Goal: Task Accomplishment & Management: Use online tool/utility

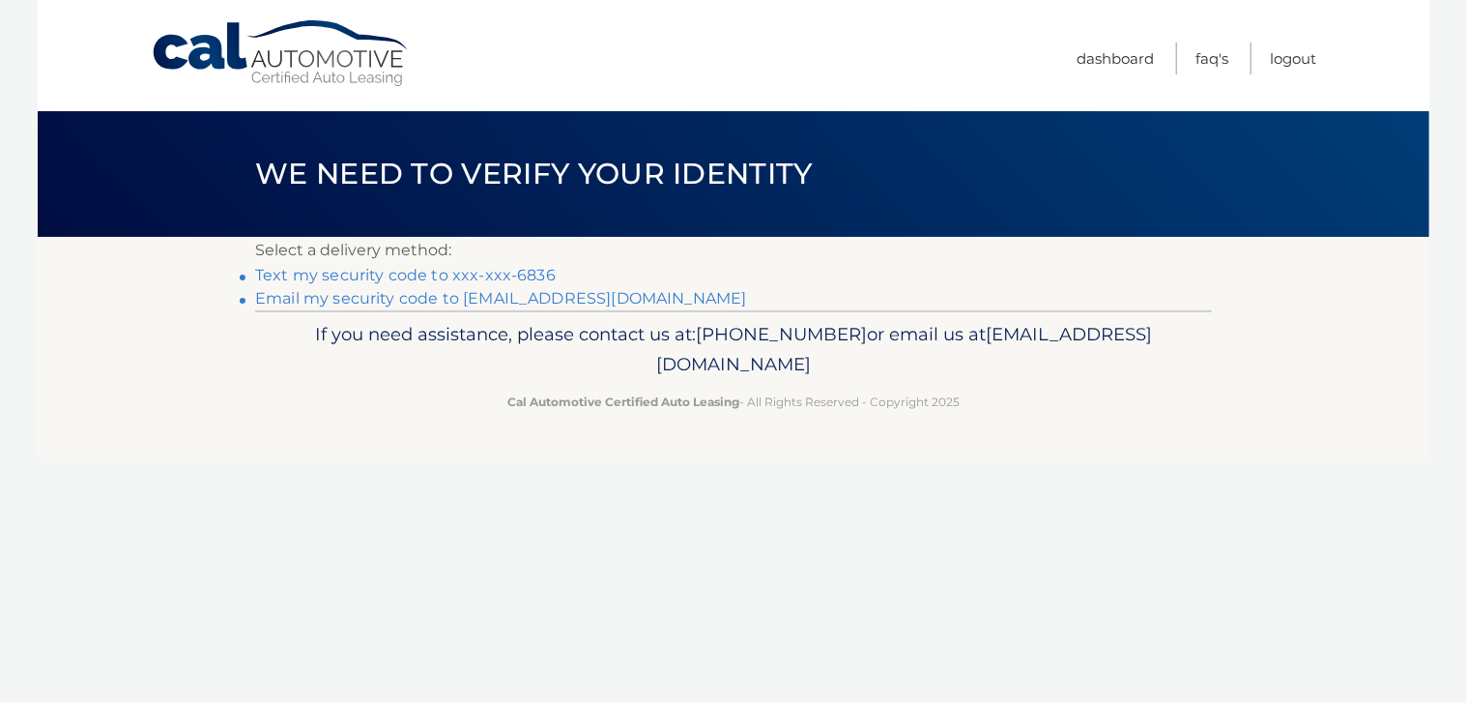
click at [524, 274] on link "Text my security code to xxx-xxx-6836" at bounding box center [405, 275] width 301 height 18
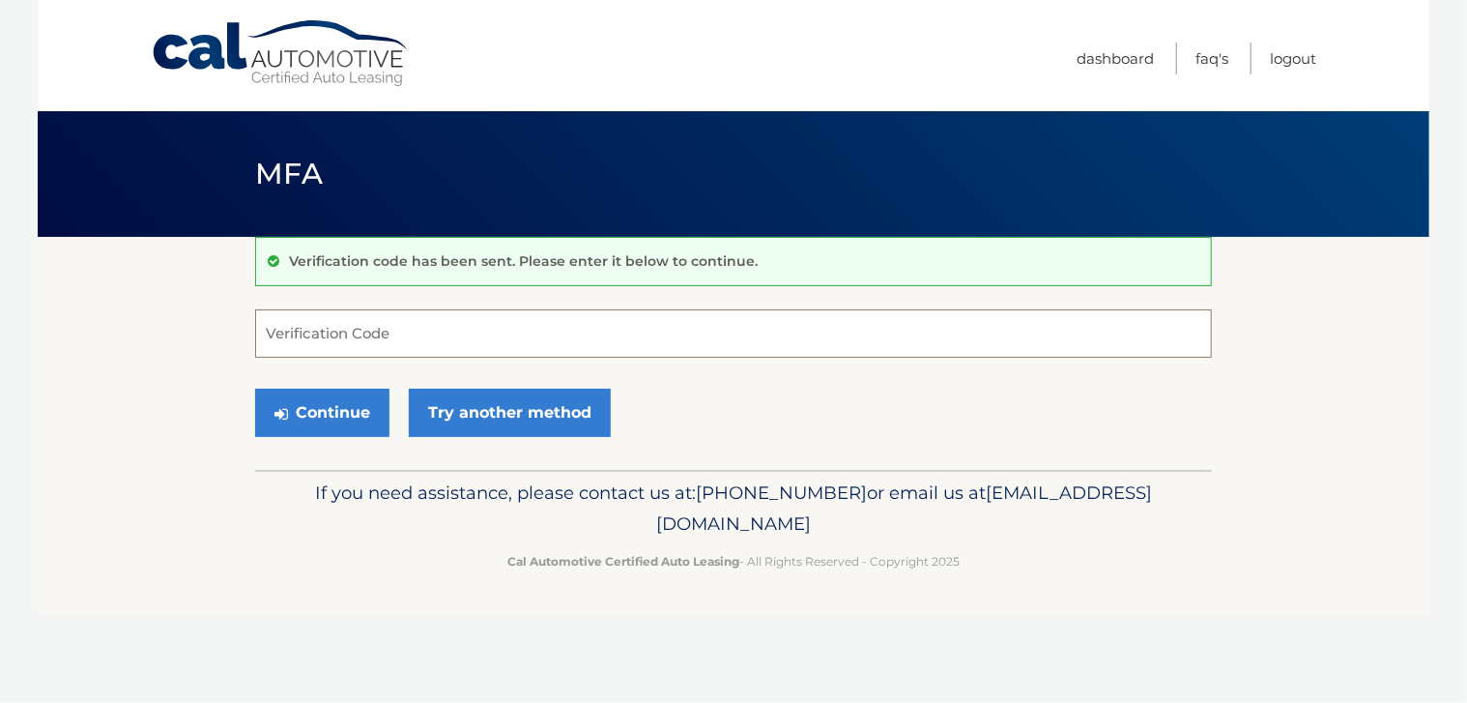
click at [527, 332] on input "Verification Code" at bounding box center [733, 333] width 957 height 48
type input "033351"
click at [255, 389] on button "Continue" at bounding box center [322, 413] width 134 height 48
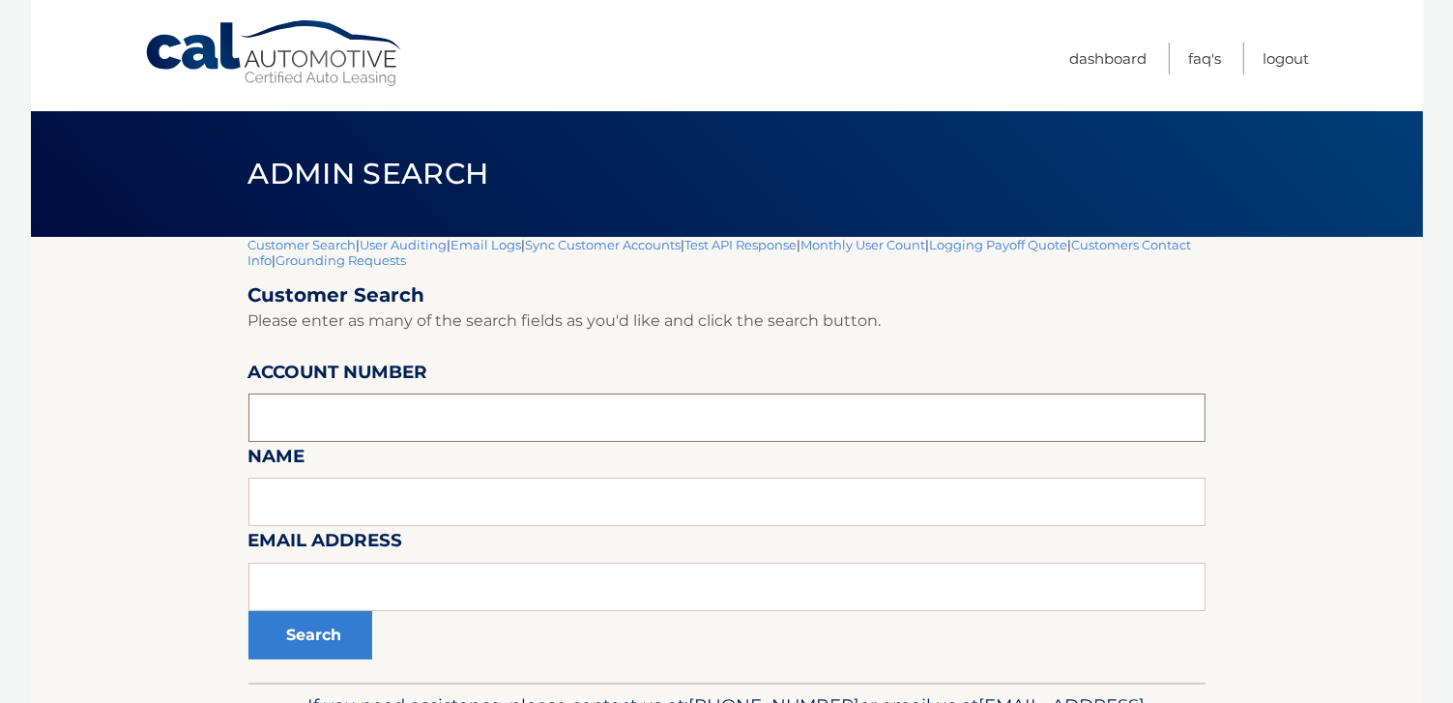
click at [344, 432] on input "text" at bounding box center [726, 417] width 957 height 48
paste input "44455652888"
type input "44455652888"
click at [248, 611] on button "Search" at bounding box center [310, 635] width 124 height 48
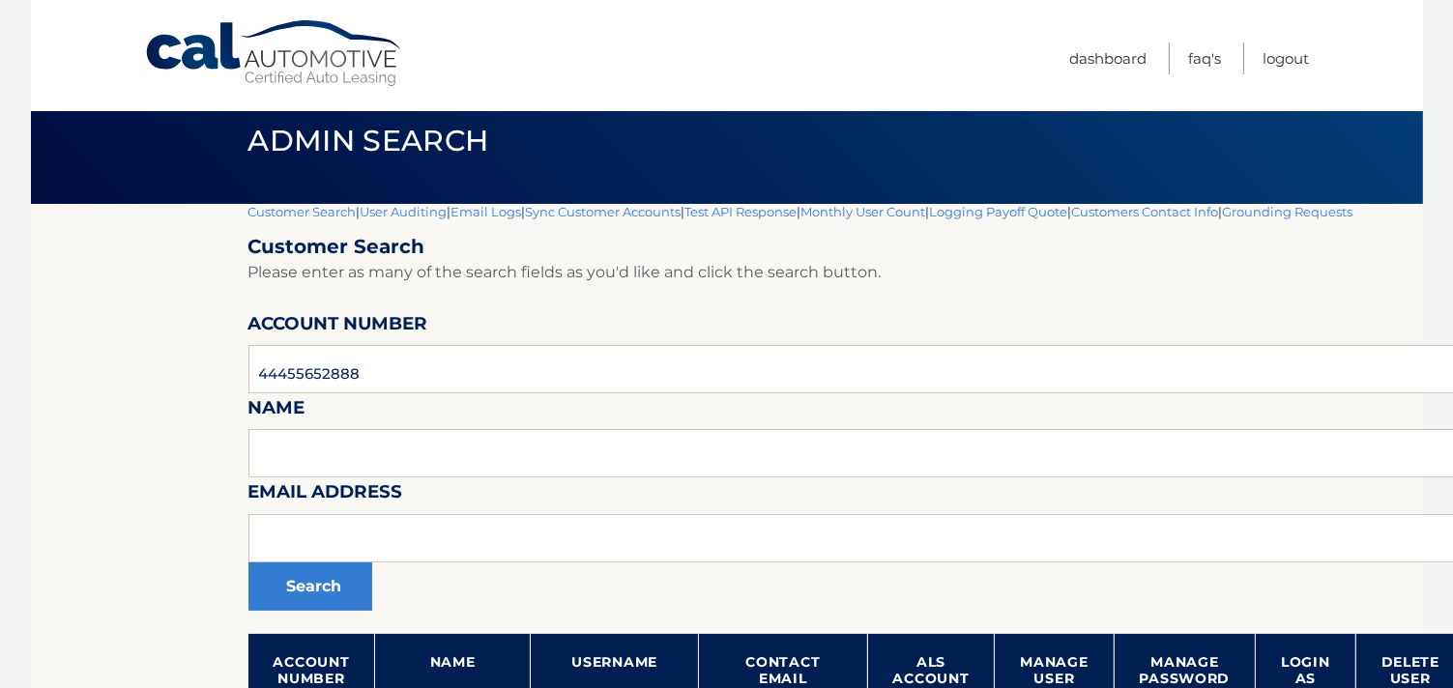
click at [205, 536] on section "Customer Search | User Auditing | Email Logs | Sync Customer Accounts | Test AP…" at bounding box center [727, 512] width 1392 height 617
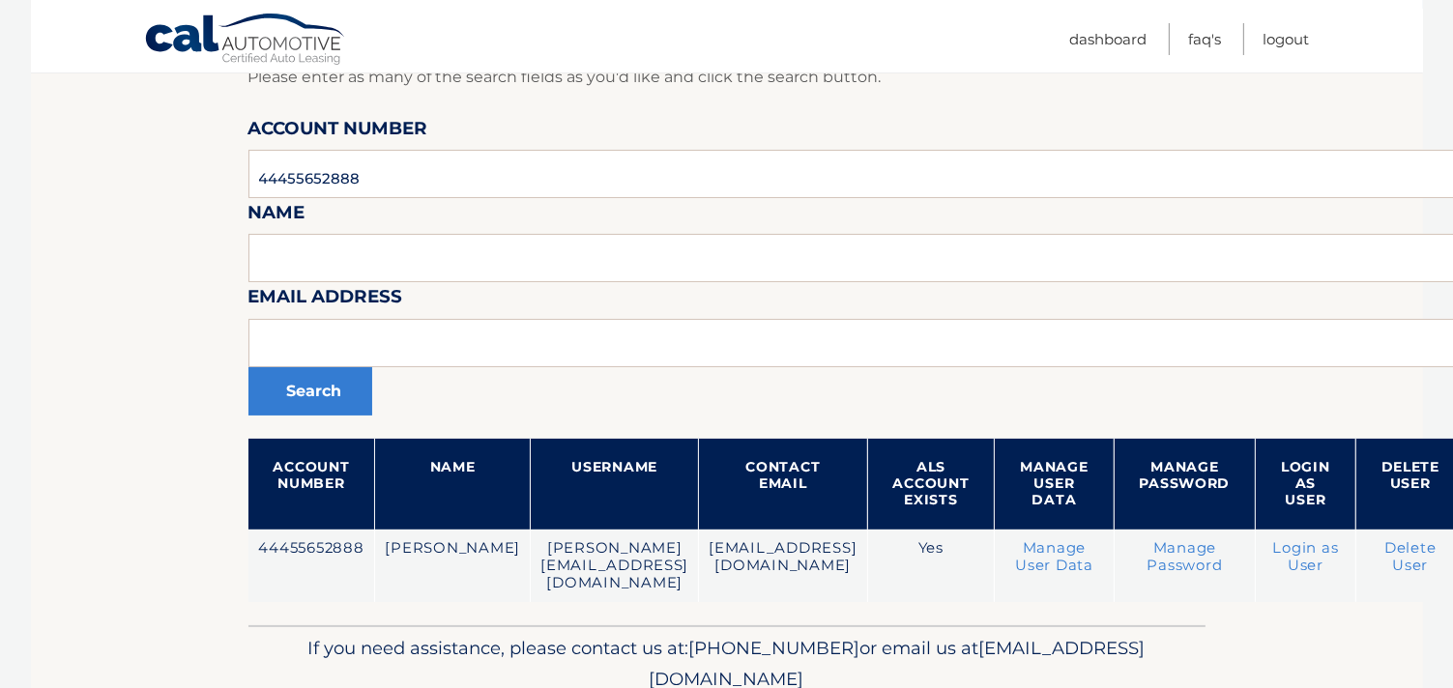
scroll to position [294, 0]
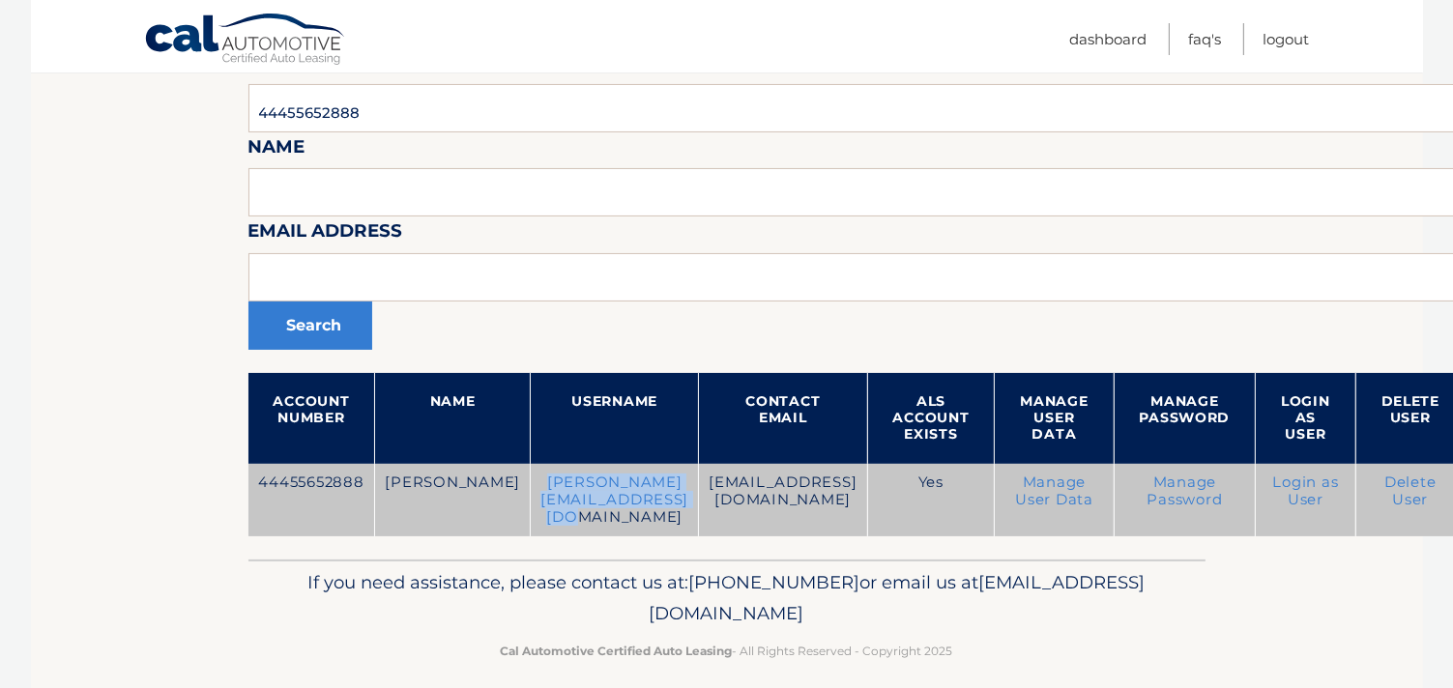
drag, startPoint x: 771, startPoint y: 478, endPoint x: 504, endPoint y: 482, distance: 267.8
click at [531, 482] on td "william.aparicioramos@gmail.com" at bounding box center [615, 500] width 168 height 72
copy td "william.aparicioramos@gmail.com"
